Goal: Obtain resource: Obtain resource

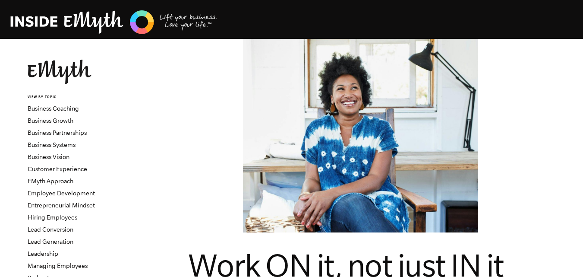
scroll to position [432, 0]
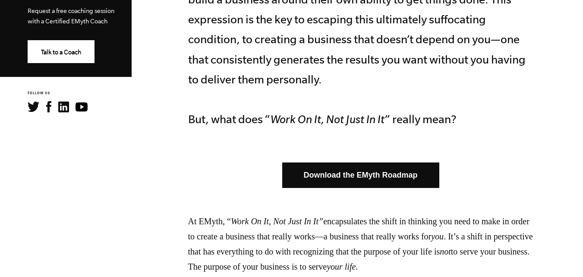
click at [342, 162] on link "Download the EMyth Roadmap" at bounding box center [360, 174] width 157 height 25
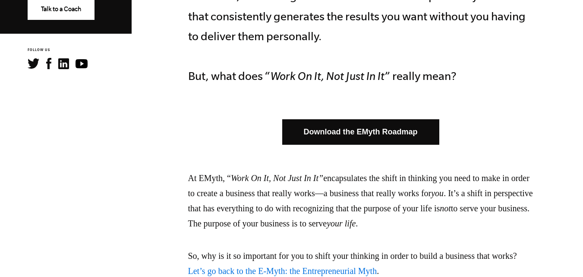
scroll to position [518, 0]
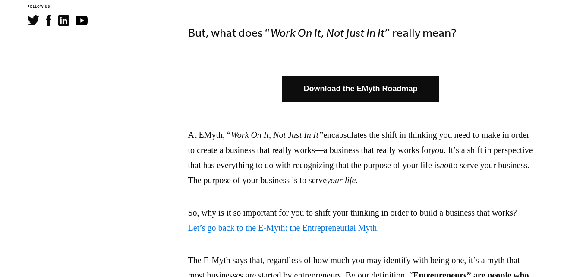
click at [318, 223] on link "Let’s go back to the E-Myth: the Entrepreneurial Myth" at bounding box center [282, 227] width 189 height 9
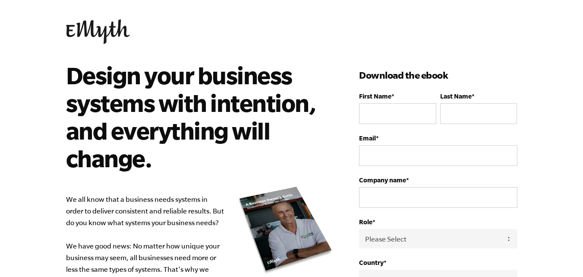
scroll to position [6, 0]
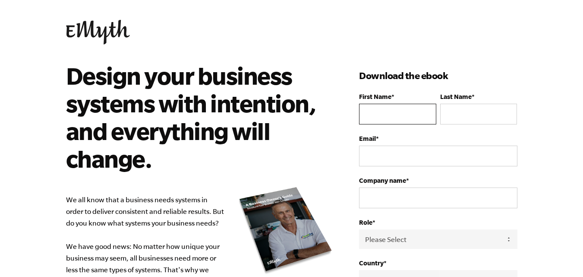
click at [405, 104] on input "First Name *" at bounding box center [397, 114] width 77 height 21
type input "Carina"
type input "[PERSON_NAME]"
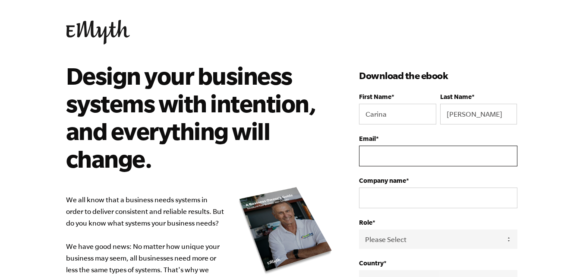
click at [411, 145] on input "Email *" at bounding box center [438, 155] width 158 height 21
type input "[EMAIL_ADDRESS][DOMAIN_NAME]"
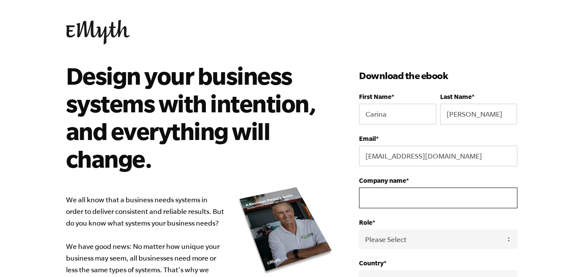
click at [402, 187] on input "Company name *" at bounding box center [438, 197] width 158 height 21
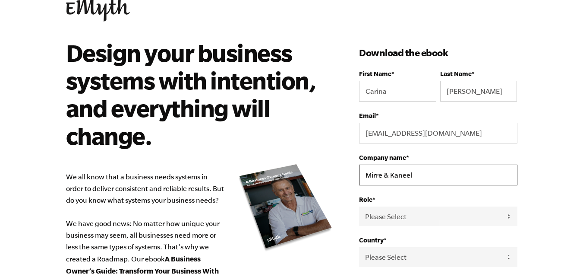
scroll to position [50, 0]
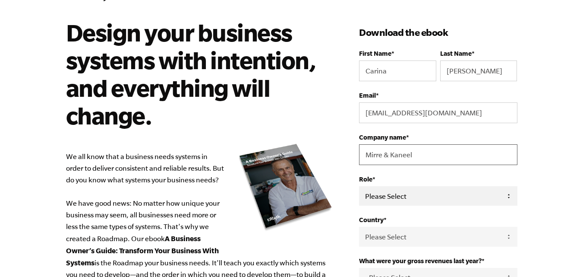
type input "Mirre & Kaneel"
click at [404, 186] on select "Please Select Owner Partner / Co-Owner Executive Employee / Other" at bounding box center [438, 195] width 158 height 19
select select "Owner"
click at [359, 186] on select "Please Select Owner Partner / Co-Owner Executive Employee / Other" at bounding box center [438, 195] width 158 height 19
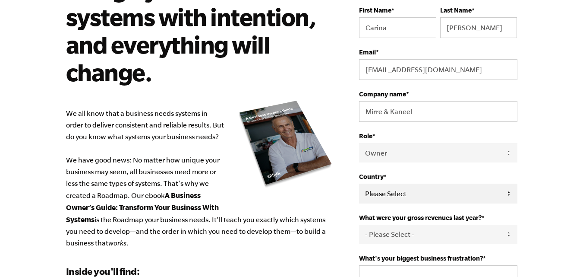
drag, startPoint x: 411, startPoint y: 162, endPoint x: 409, endPoint y: 151, distance: 10.6
click at [411, 183] on select "Please Select [GEOGRAPHIC_DATA] [GEOGRAPHIC_DATA] [GEOGRAPHIC_DATA] [GEOGRAPHIC…" at bounding box center [438, 192] width 158 height 19
select select "[GEOGRAPHIC_DATA]"
click at [359, 183] on select "Please Select [GEOGRAPHIC_DATA] [GEOGRAPHIC_DATA] [GEOGRAPHIC_DATA] [GEOGRAPHIC…" at bounding box center [438, 192] width 158 height 19
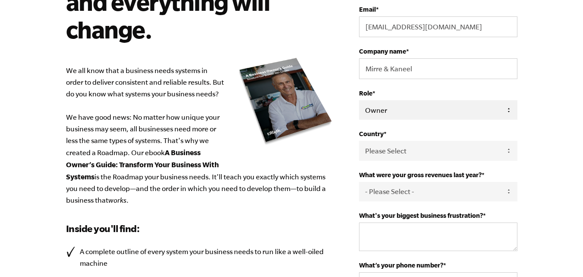
scroll to position [136, 0]
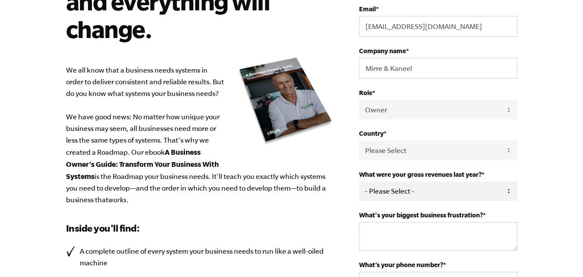
click at [405, 181] on select "- Please Select - 0-75K 76-150K 151-275K 276-500K 501-750K 751-1M 1-2.5M 2.5-5M…" at bounding box center [438, 190] width 158 height 19
click at [515, 141] on html "Design your business systems with intention, and everything will change. We all…" at bounding box center [291, 2] width 583 height 277
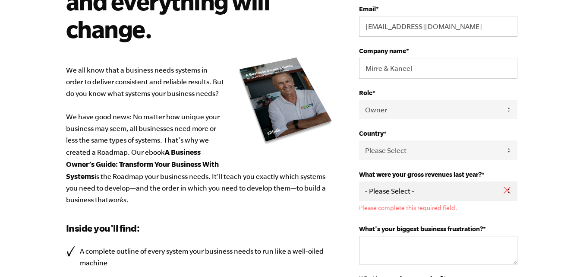
click at [383, 181] on select "- Please Select - 0-75K 76-150K 151-275K 276-500K 501-750K 751-1M 1-2.5M 2.5-5M…" at bounding box center [438, 190] width 158 height 19
select select "151-275K"
click at [359, 181] on select "- Please Select - 0-75K 76-150K 151-275K 276-500K 501-750K 751-1M 1-2.5M 2.5-5M…" at bounding box center [438, 190] width 158 height 19
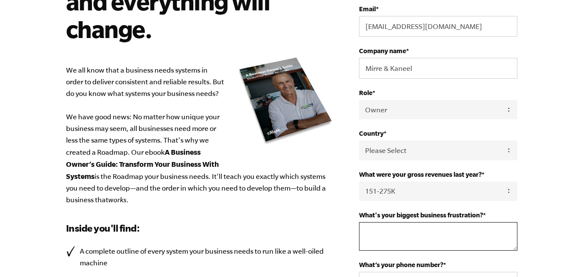
click at [376, 222] on textarea "What's your biggest business frustration? *" at bounding box center [438, 236] width 158 height 28
type textarea "Marketing and I'm in a very small town in a niche market"
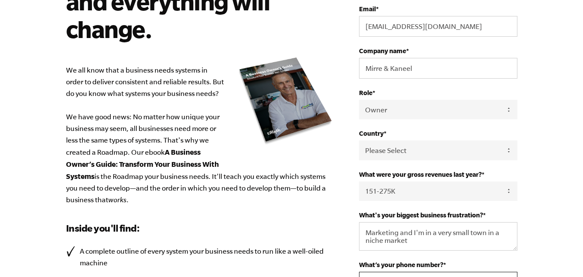
click at [376, 271] on input "What’s your phone number? *" at bounding box center [438, 281] width 158 height 21
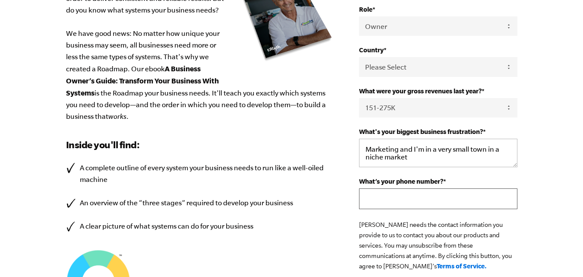
scroll to position [222, 0]
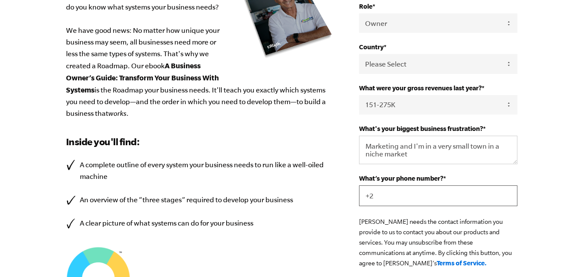
type input "+27"
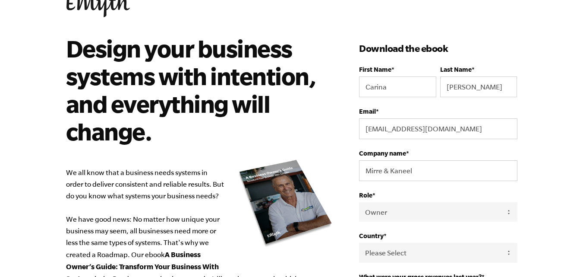
scroll to position [0, 0]
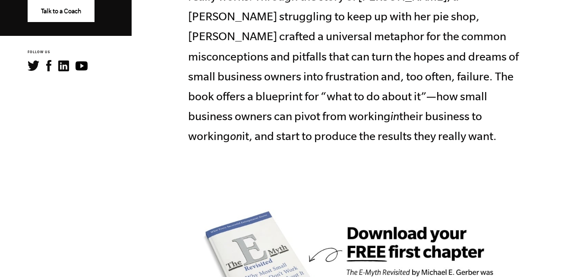
scroll to position [475, 0]
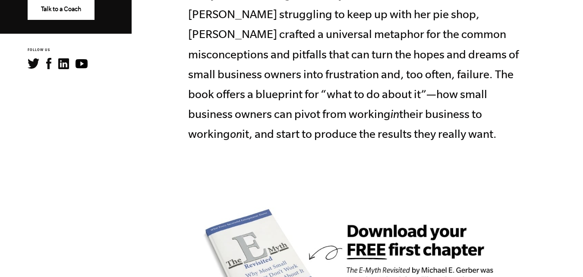
click at [358, 199] on img at bounding box center [360, 268] width 345 height 199
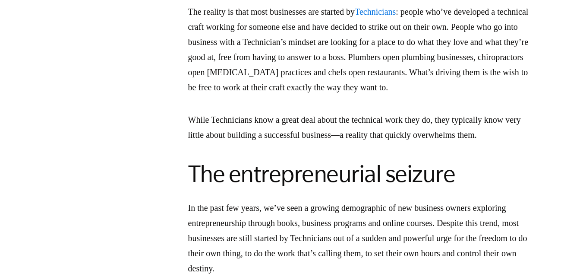
scroll to position [1381, 0]
